Goal: Task Accomplishment & Management: Manage account settings

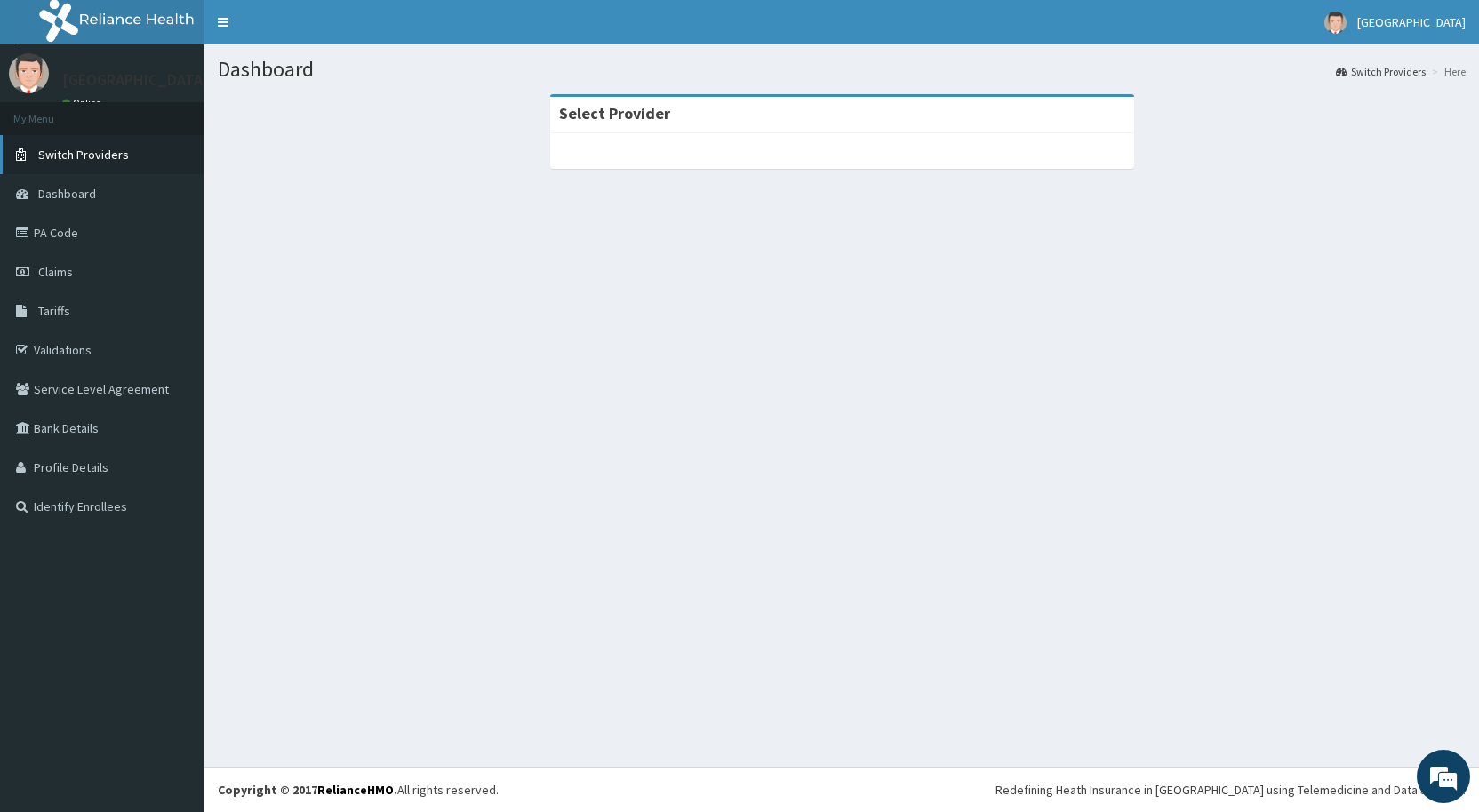
click at [66, 155] on span "Switch Providers" at bounding box center [83, 155] width 91 height 16
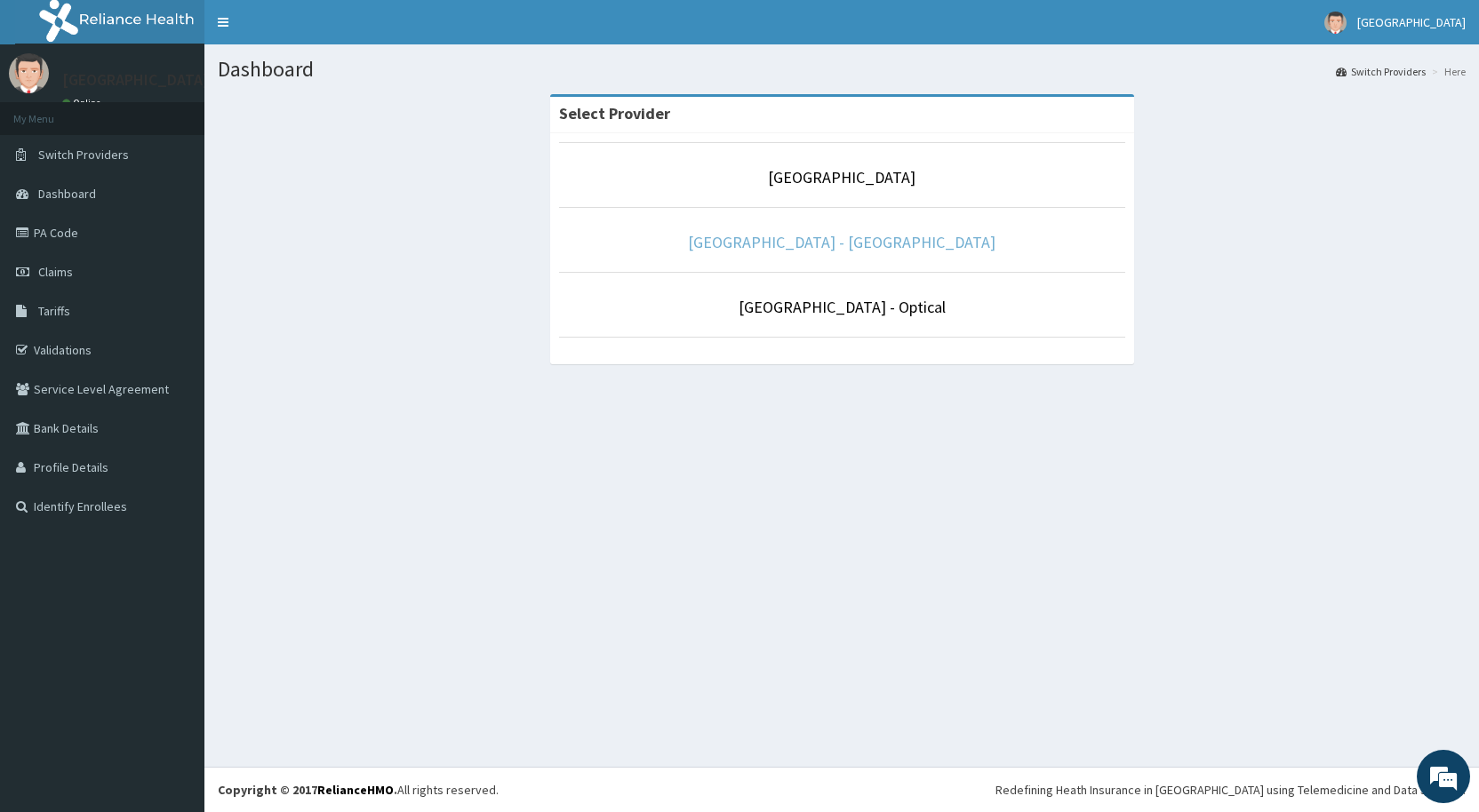
click at [800, 252] on link "[GEOGRAPHIC_DATA] - [GEOGRAPHIC_DATA]" at bounding box center [841, 242] width 307 height 21
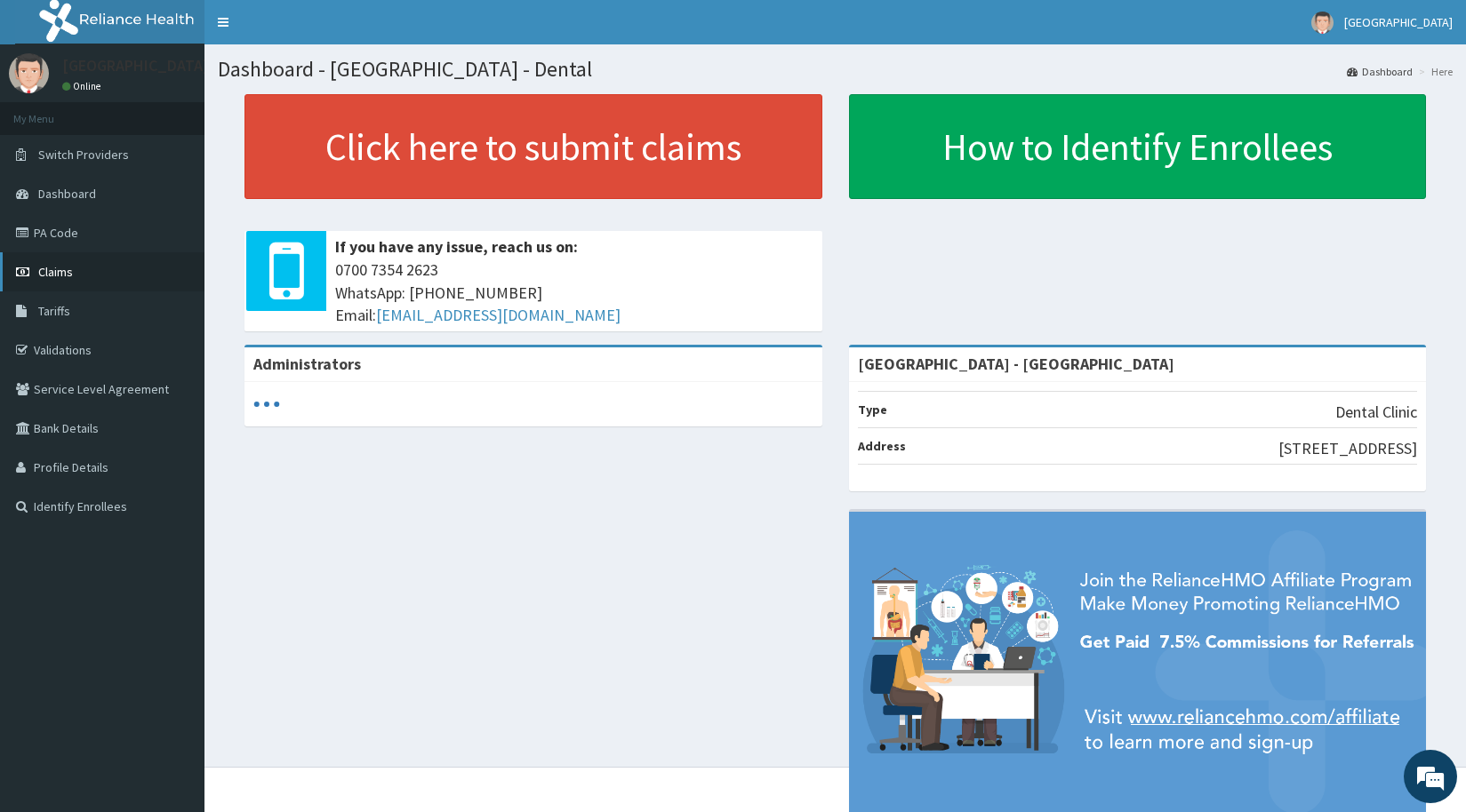
click at [39, 274] on span "Claims" at bounding box center [56, 272] width 35 height 16
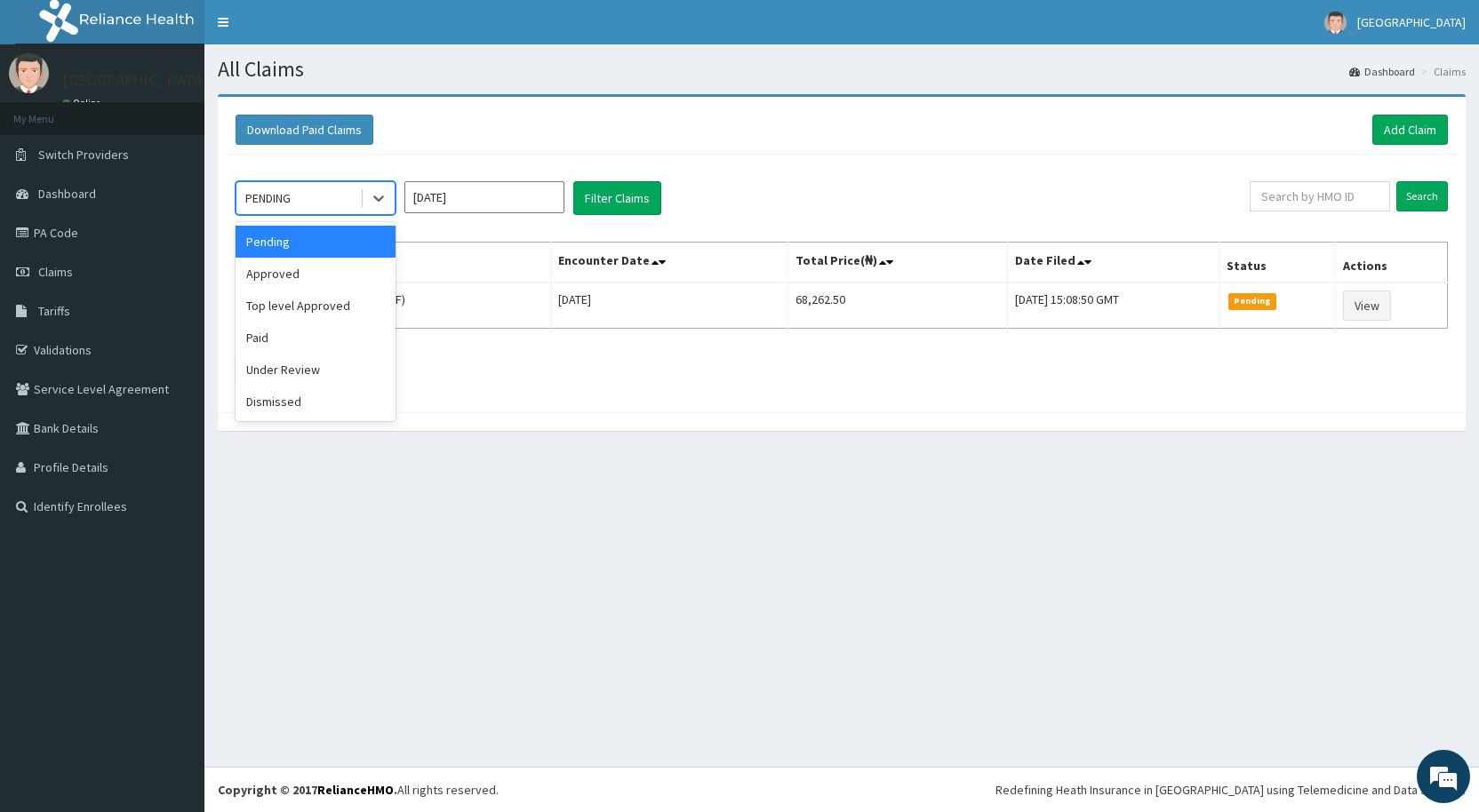
click at [324, 203] on div "PENDING" at bounding box center [298, 198] width 124 height 29
click at [305, 273] on div "Approved" at bounding box center [316, 274] width 160 height 32
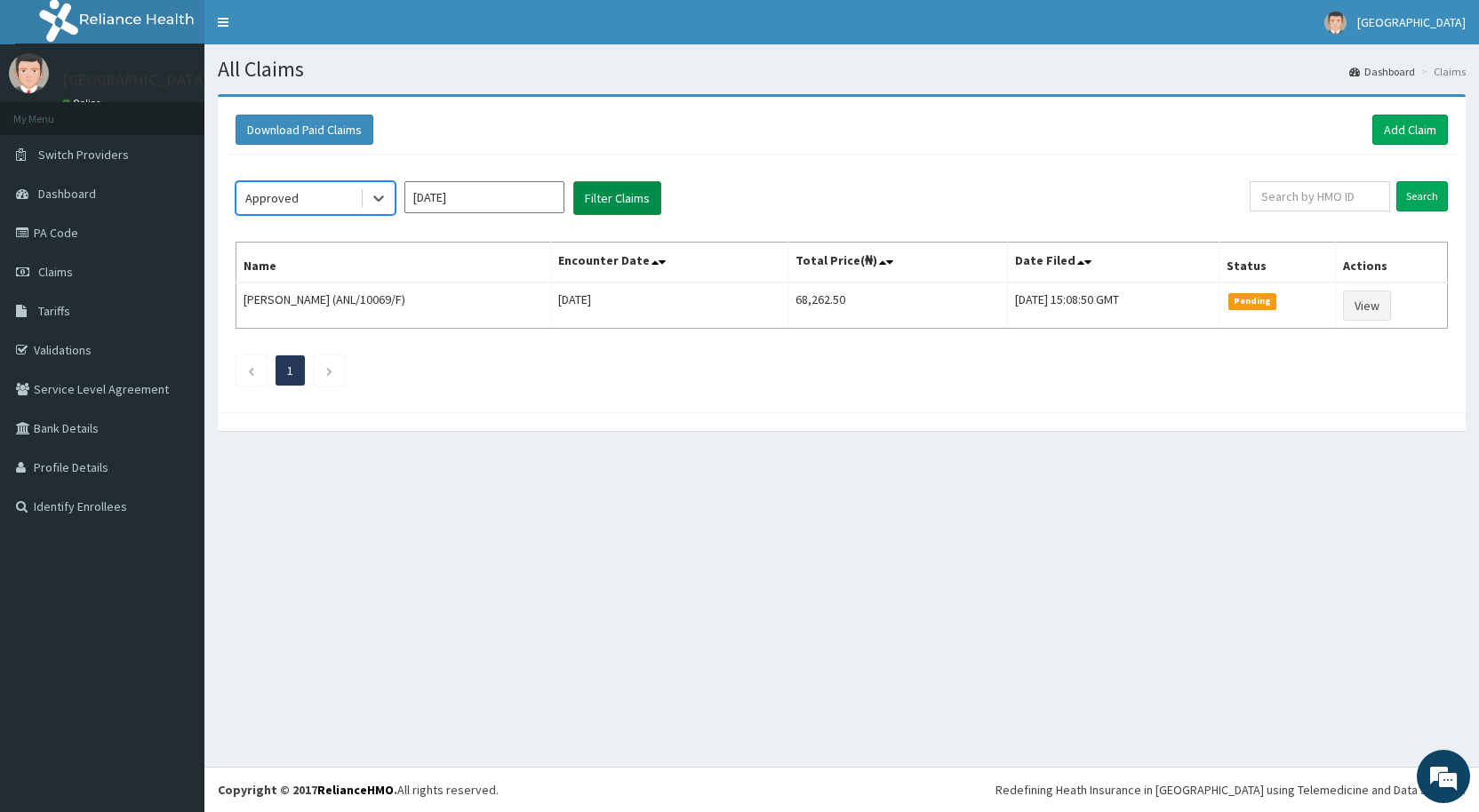
click at [622, 201] on button "Filter Claims" at bounding box center [618, 198] width 88 height 34
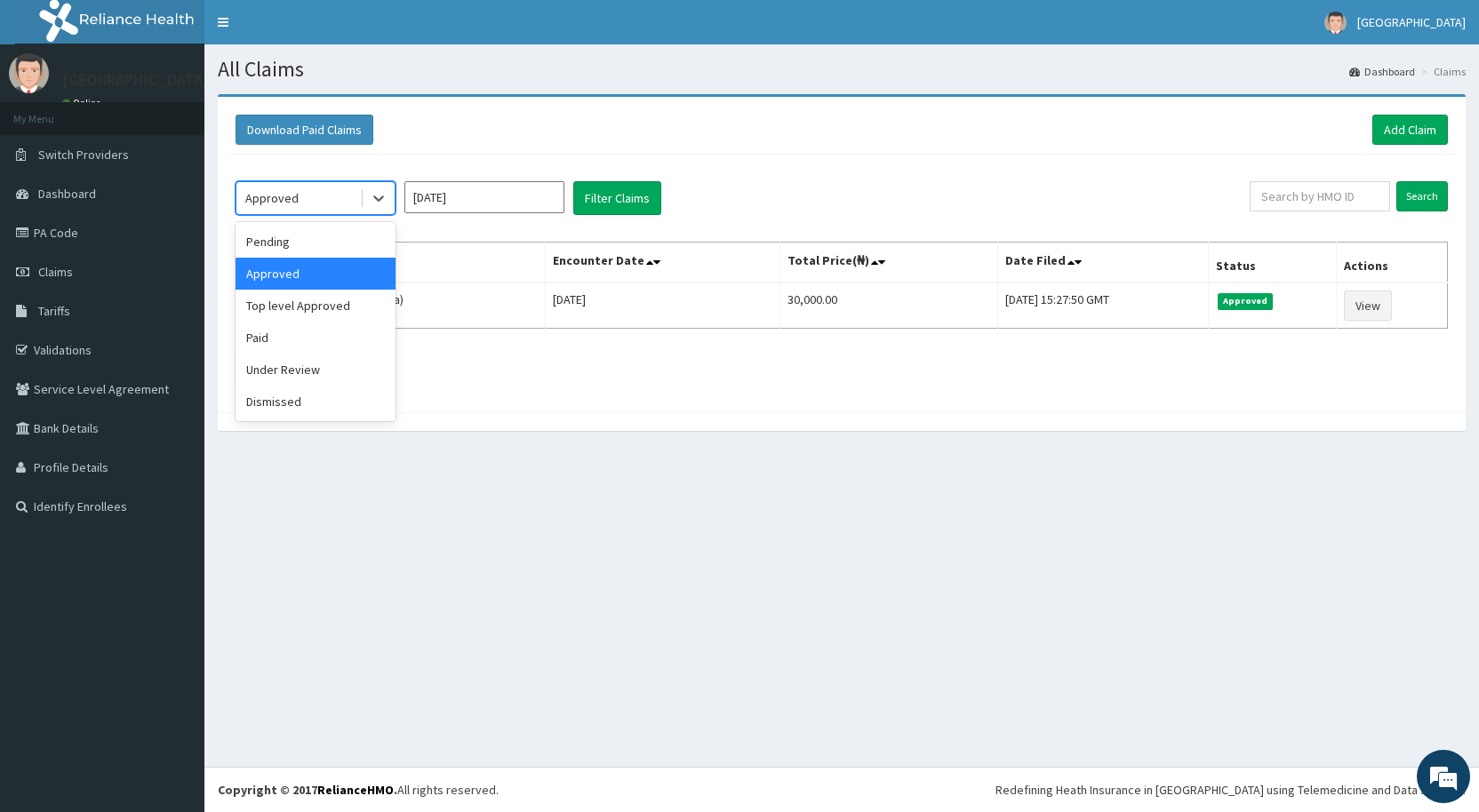
click at [362, 202] on span at bounding box center [362, 198] width 1 height 18
click at [316, 307] on div "Top level Approved" at bounding box center [316, 306] width 160 height 32
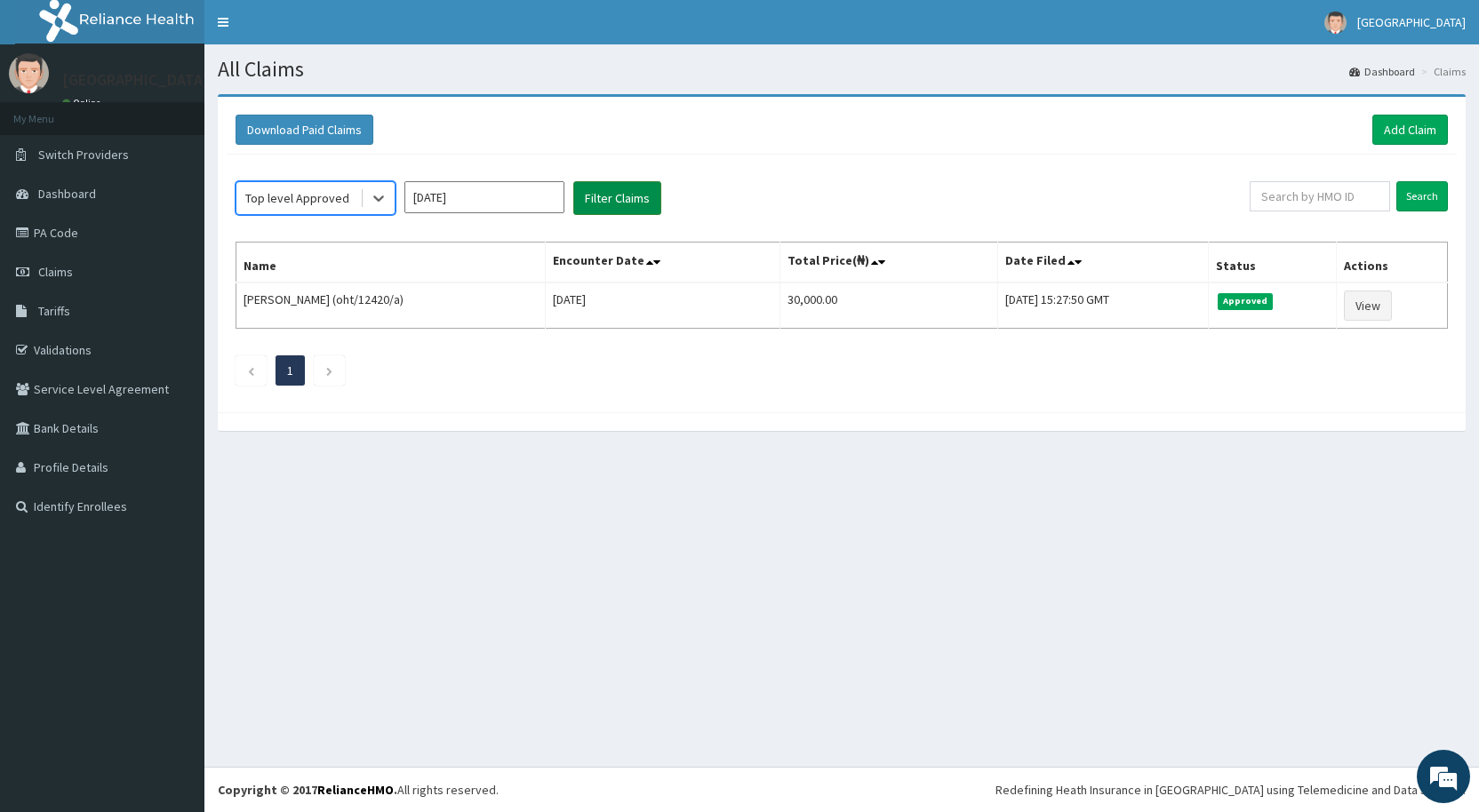
click at [579, 190] on button "Filter Claims" at bounding box center [618, 198] width 88 height 34
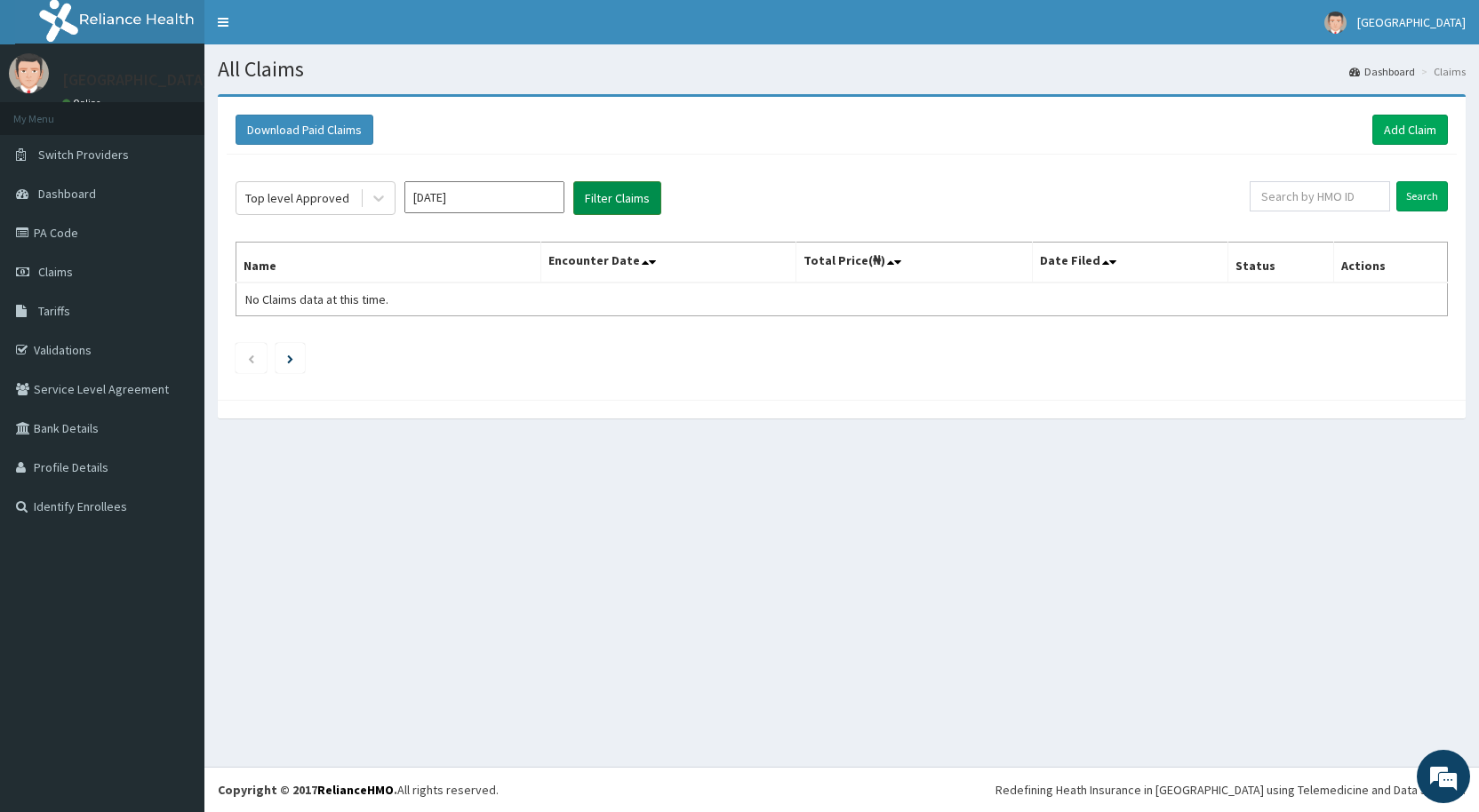
click at [590, 190] on button "Filter Claims" at bounding box center [618, 198] width 88 height 34
click at [64, 162] on link "Switch Providers" at bounding box center [102, 155] width 204 height 39
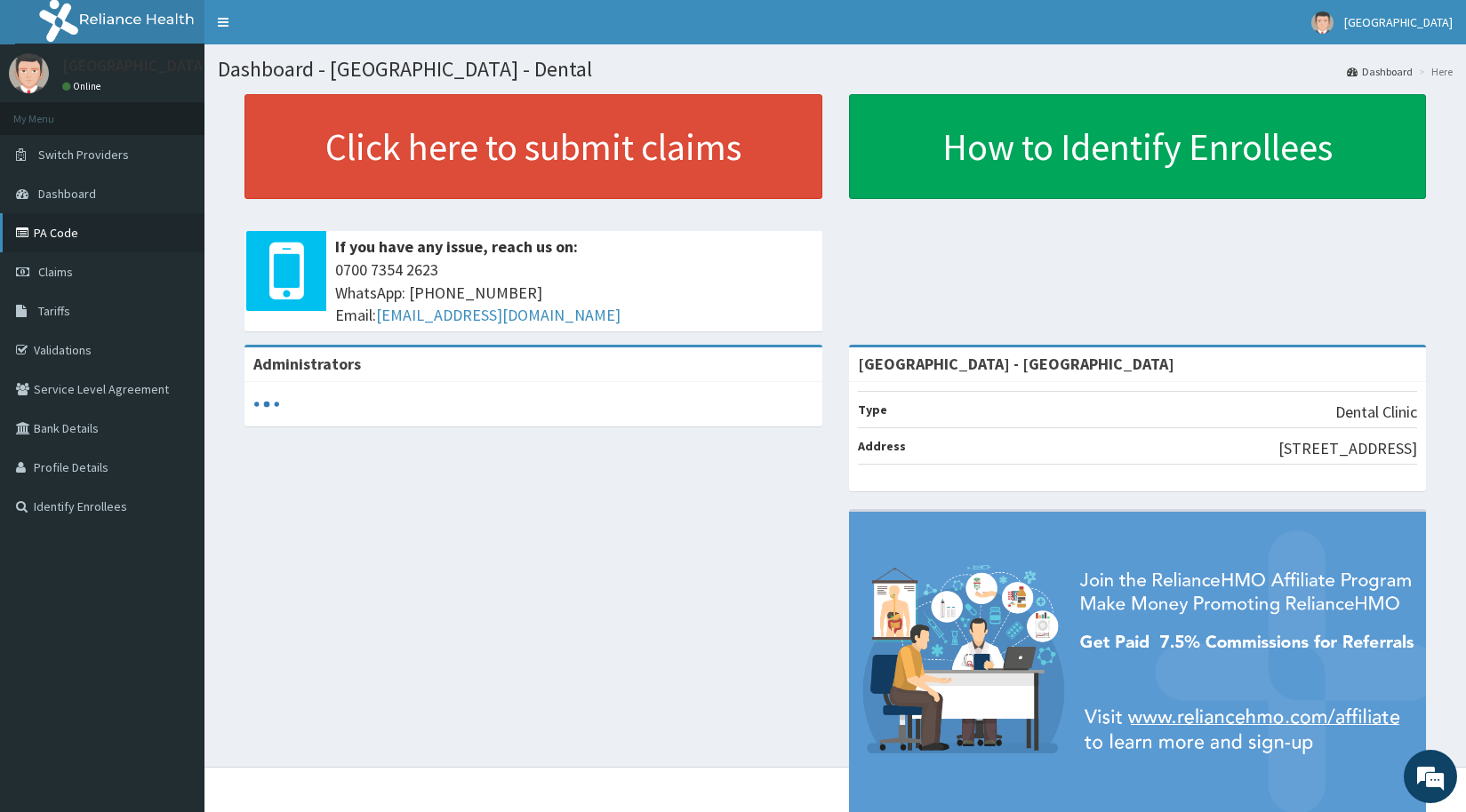
click at [64, 235] on link "PA Code" at bounding box center [102, 233] width 204 height 39
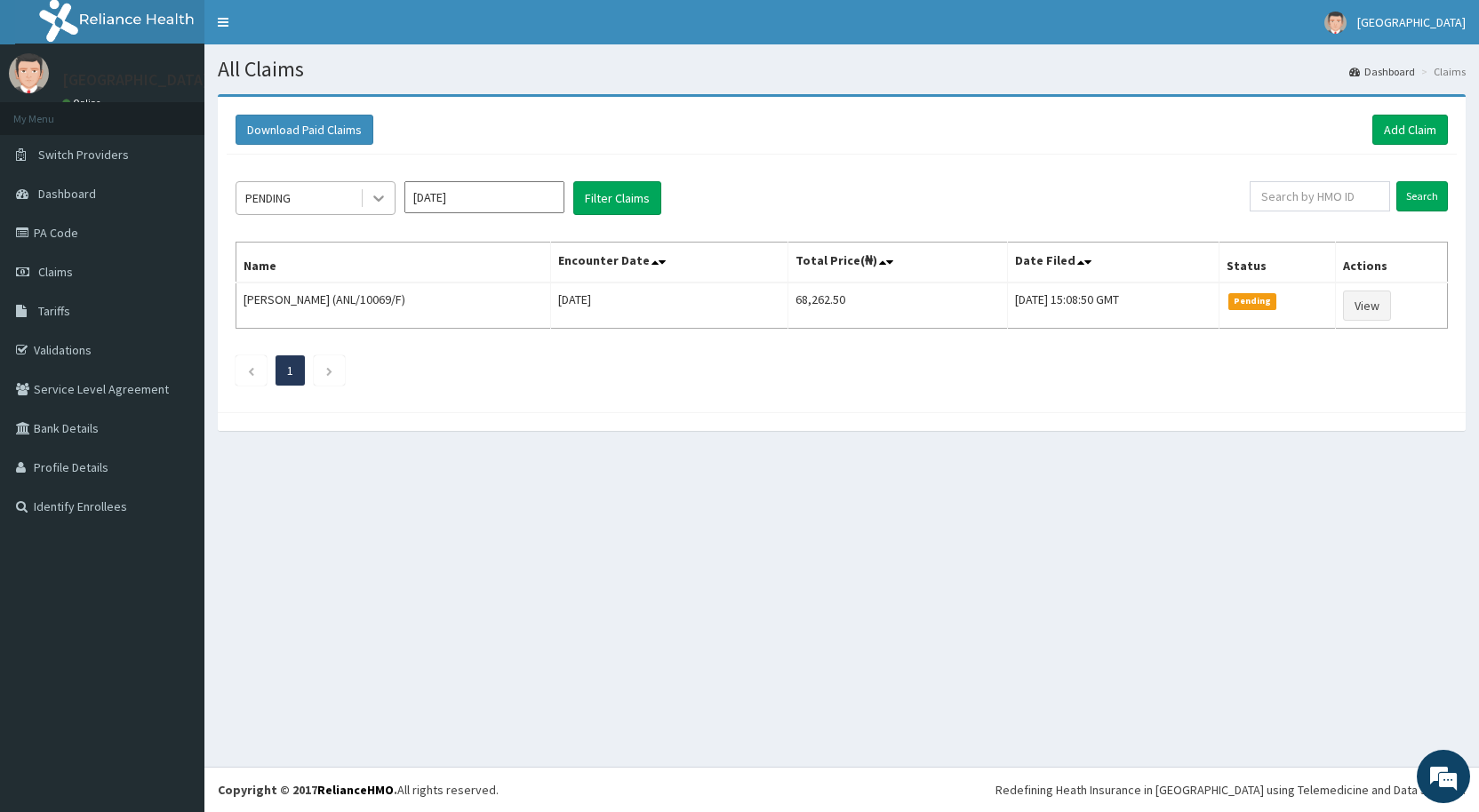
click at [369, 203] on icon at bounding box center [378, 198] width 18 height 18
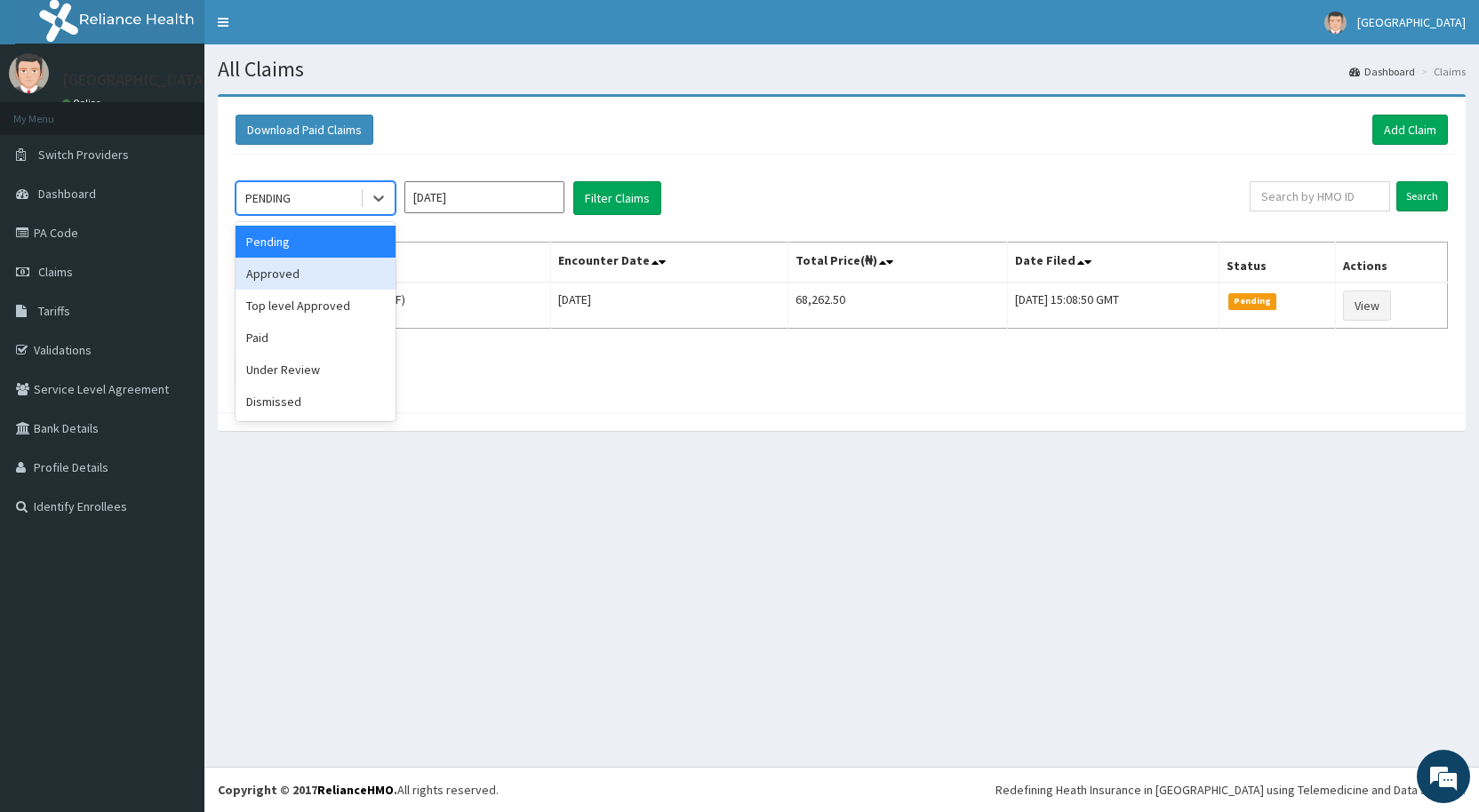
click at [325, 273] on div "Approved" at bounding box center [316, 274] width 160 height 32
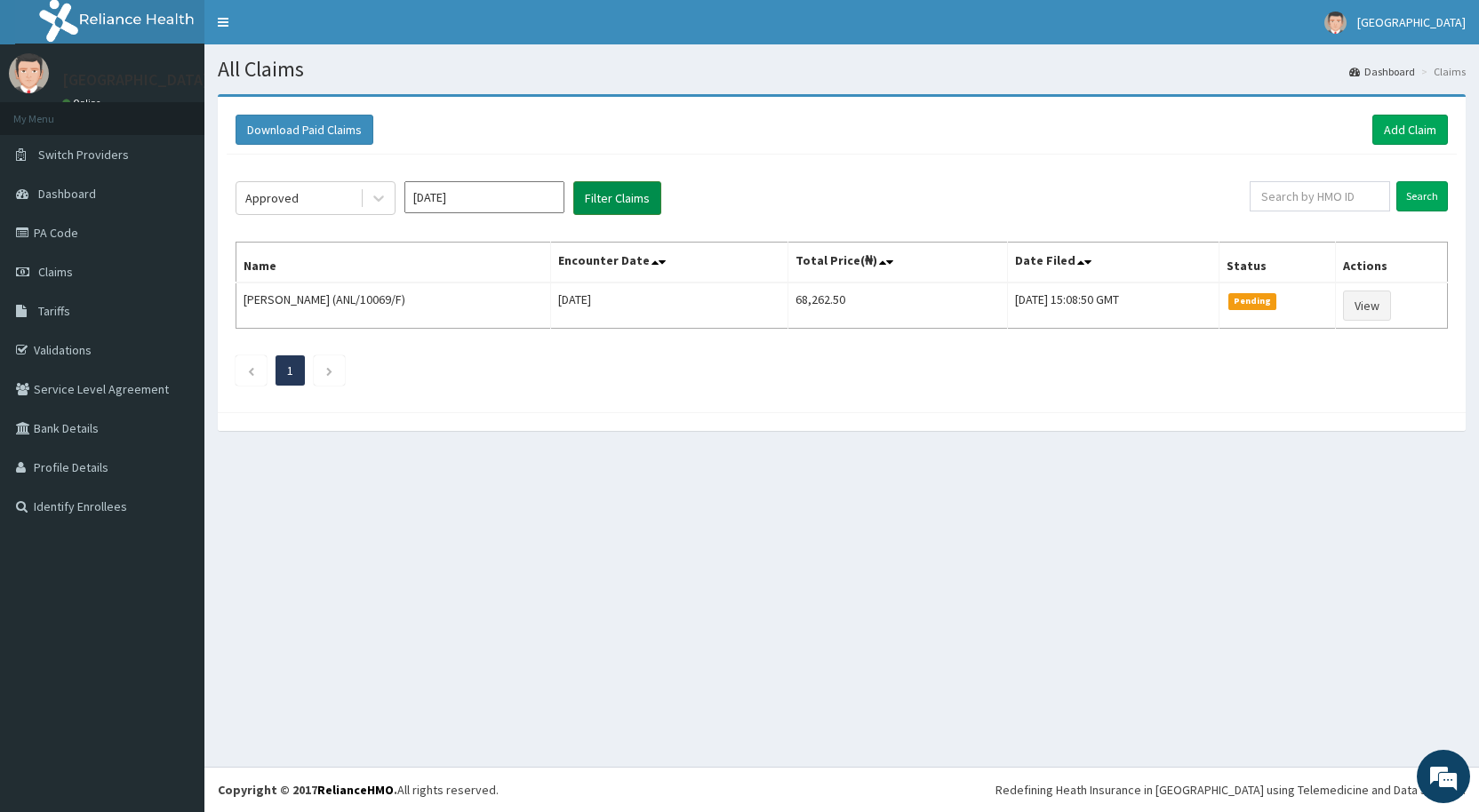
click at [627, 196] on button "Filter Claims" at bounding box center [618, 198] width 88 height 34
click at [338, 197] on div "Approved" at bounding box center [298, 198] width 124 height 29
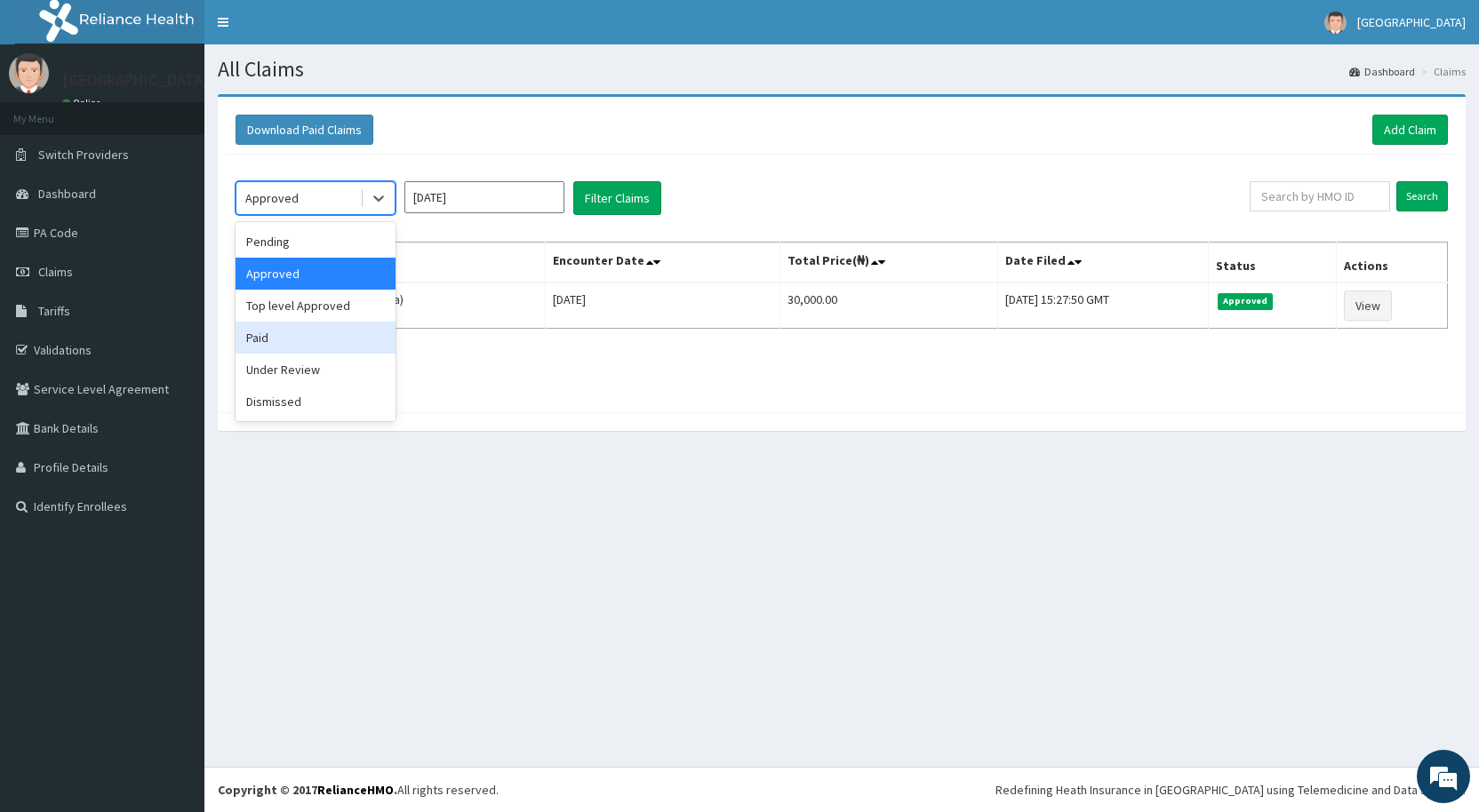
click at [292, 336] on div "Paid" at bounding box center [316, 338] width 160 height 32
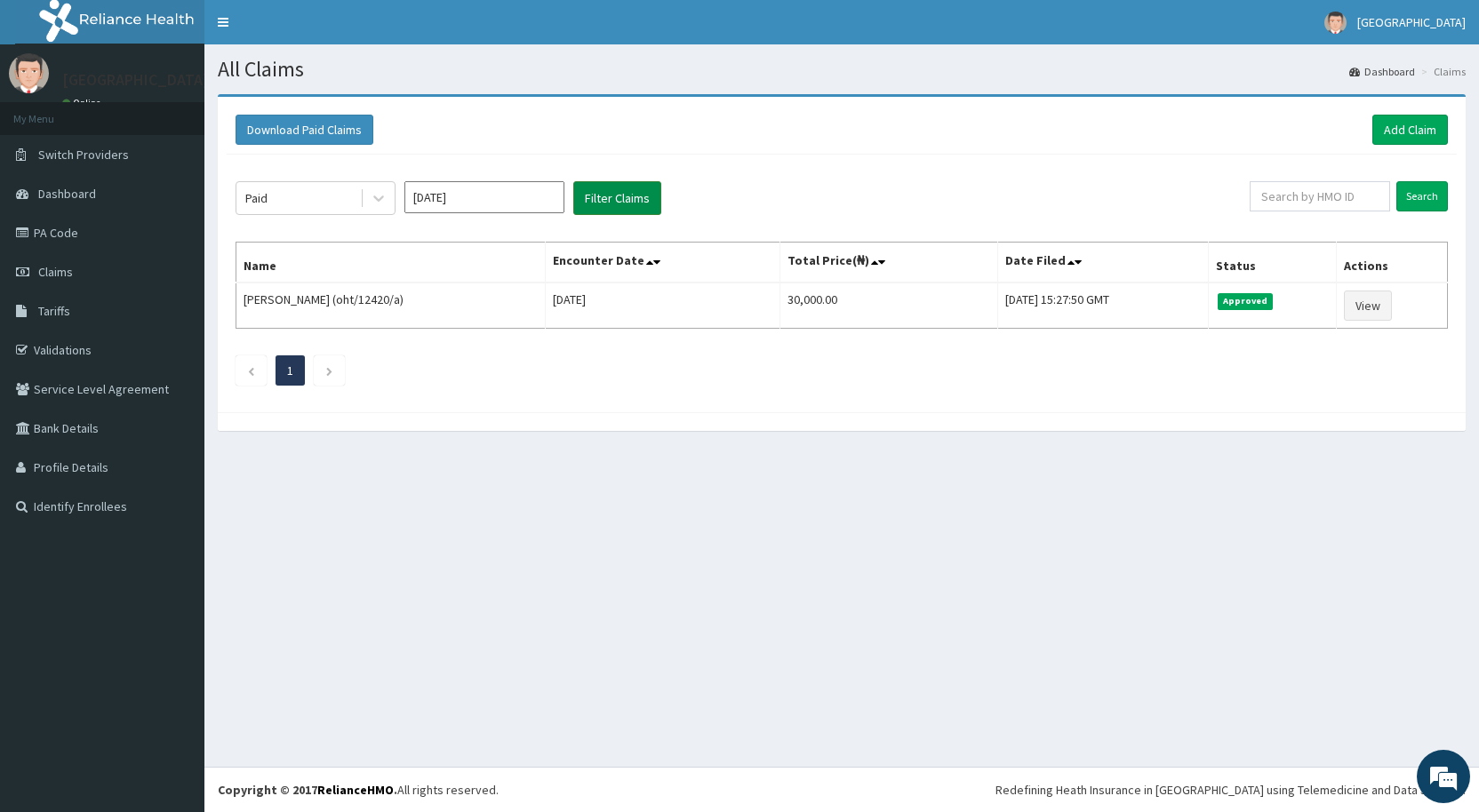
click at [599, 210] on button "Filter Claims" at bounding box center [618, 198] width 88 height 34
click at [82, 152] on span "Switch Providers" at bounding box center [83, 155] width 91 height 16
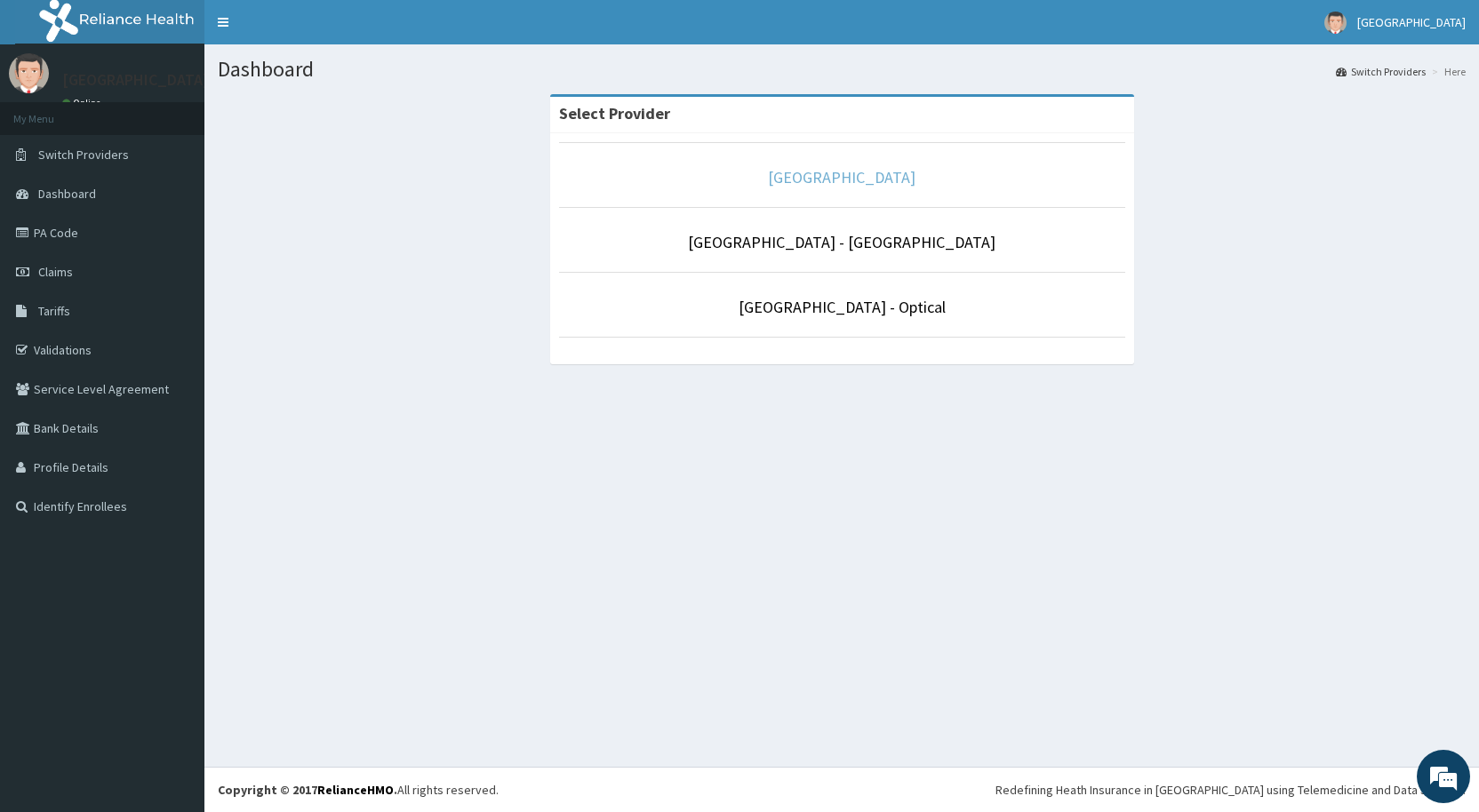
click at [869, 179] on link "De-lakeland Imperial Medical Centre" at bounding box center [842, 177] width 148 height 21
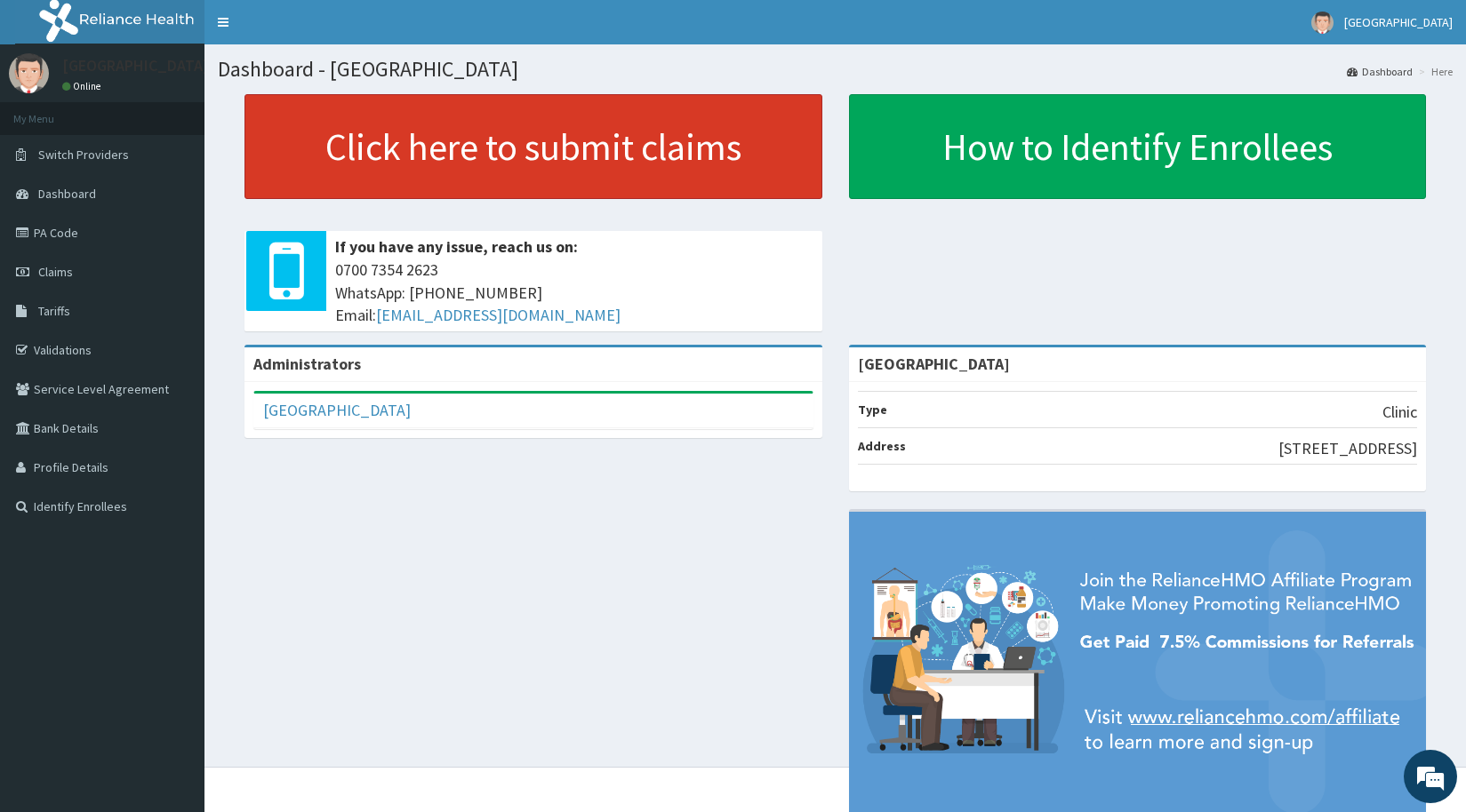
scroll to position [51, 0]
